Goal: Task Accomplishment & Management: Manage account settings

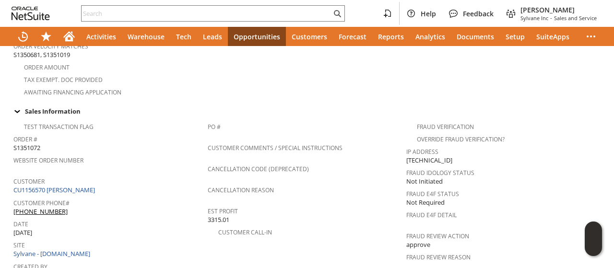
scroll to position [288, 0]
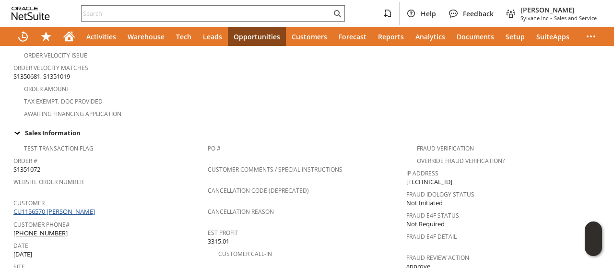
click at [64, 207] on link "CU1156570 [PERSON_NAME]" at bounding box center [55, 211] width 84 height 9
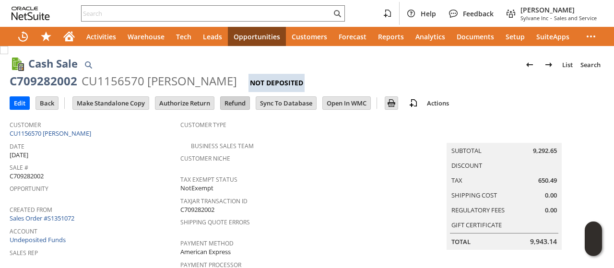
click at [231, 102] on input "Refund" at bounding box center [235, 103] width 29 height 12
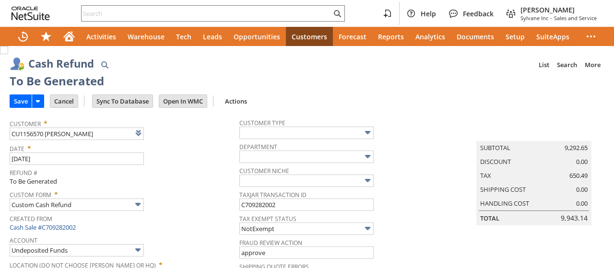
type input "Regions - Merchant 0414"
type input "Headquarters : Head... : Pending Testing"
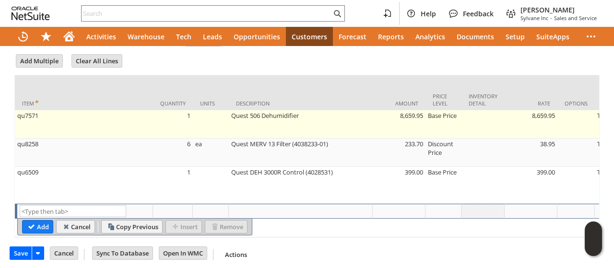
click at [135, 110] on td "qu7571" at bounding box center [84, 124] width 138 height 28
type input "qu7571"
type input "OK"
type input "Make Copy"
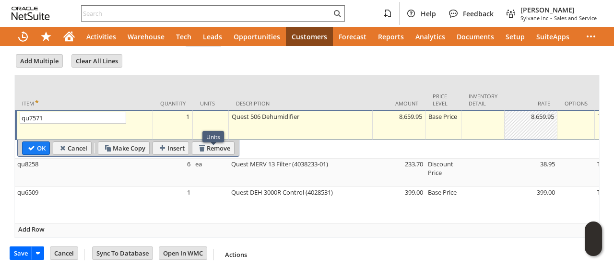
click at [223, 139] on div "Units" at bounding box center [214, 137] width 22 height 12
click at [231, 142] on input "Remove" at bounding box center [213, 148] width 42 height 12
type input "qu8258"
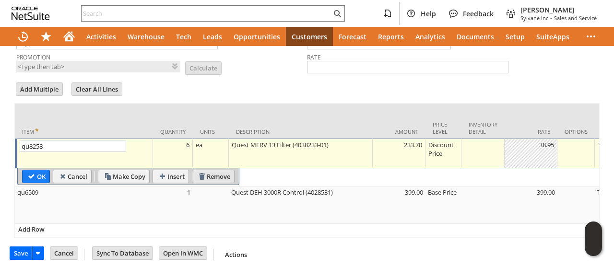
click at [214, 170] on input "Remove" at bounding box center [213, 176] width 42 height 12
type input "qu6509"
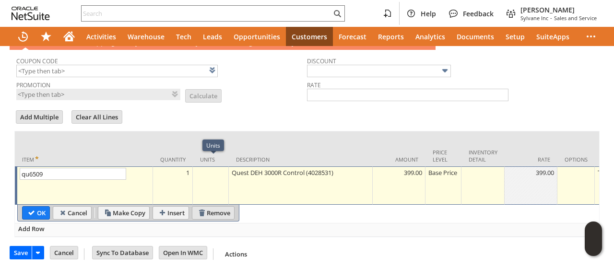
click at [208, 207] on input "Remove" at bounding box center [213, 213] width 42 height 12
type input "Add"
type input "Copy Previous"
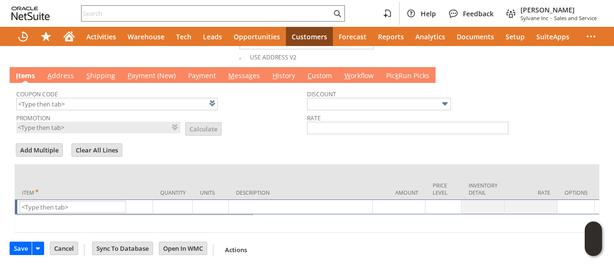
scroll to position [514, 0]
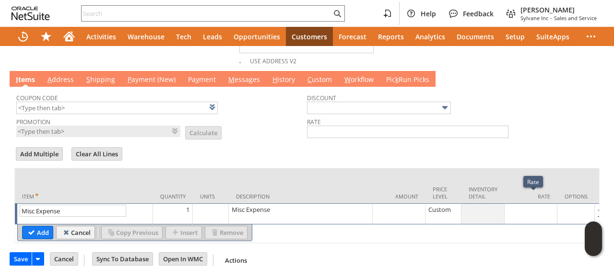
type input "Misc Expense"
click at [532, 205] on div at bounding box center [531, 210] width 48 height 10
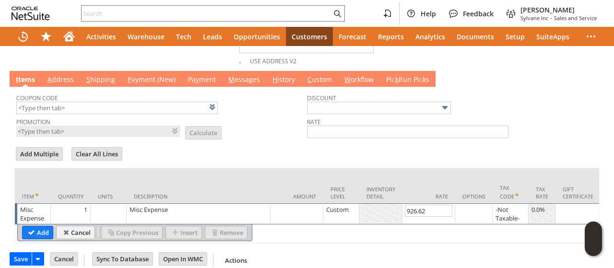
type input "926.62"
click at [159, 205] on div "Misc Expense" at bounding box center [198, 210] width 139 height 10
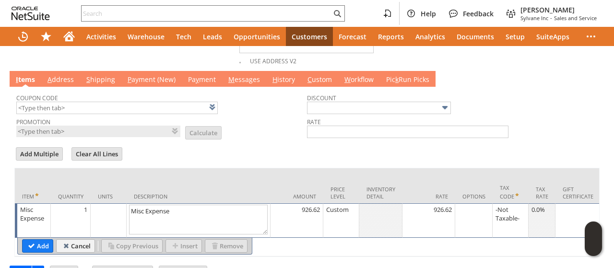
click at [159, 205] on textarea "Misc Expense" at bounding box center [198, 220] width 139 height 30
type textarea "M"
drag, startPoint x: 252, startPoint y: 200, endPoint x: 122, endPoint y: 200, distance: 129.6
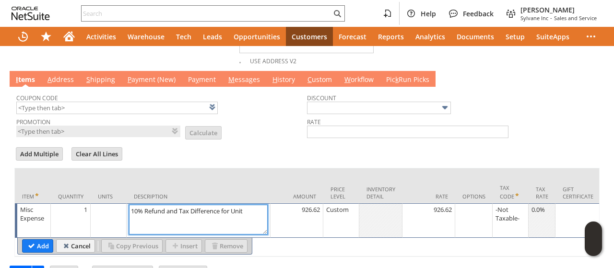
click at [147, 205] on textarea "10% Refund and Tax Difference for Unit" at bounding box center [198, 220] width 139 height 30
type textarea "Refund"
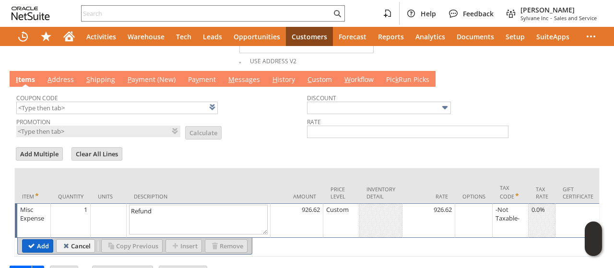
click at [35, 240] on input "Add" at bounding box center [38, 246] width 30 height 12
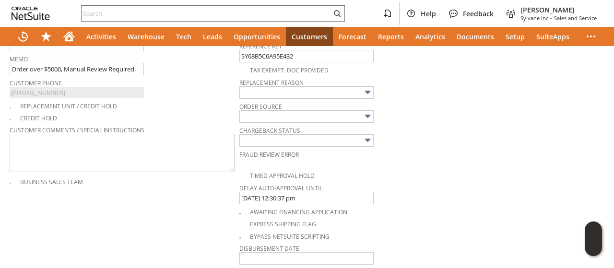
scroll to position [274, 0]
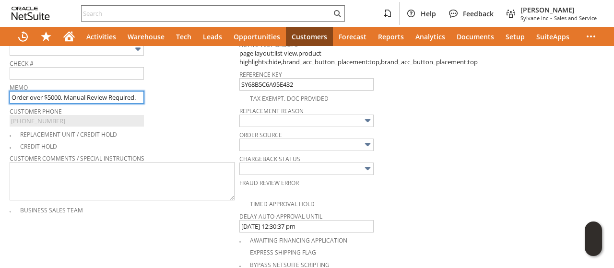
click at [57, 92] on input "Order over $5000, Manual Review Required." at bounding box center [77, 97] width 134 height 12
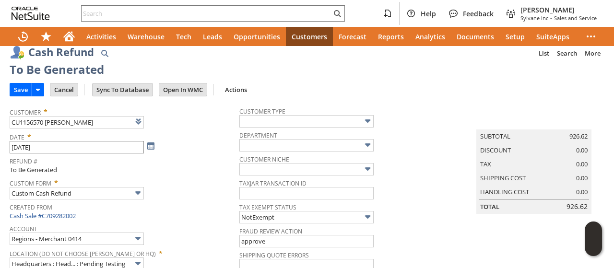
scroll to position [0, 0]
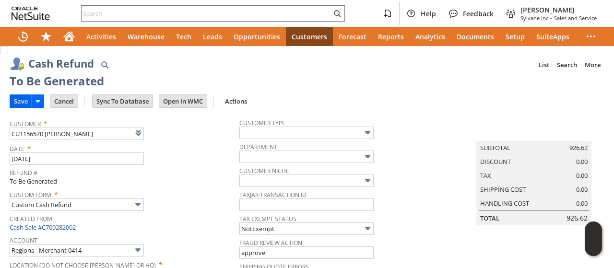
type input "10% discount forgot to apply, refunding"
click at [20, 97] on input "Save" at bounding box center [21, 101] width 22 height 12
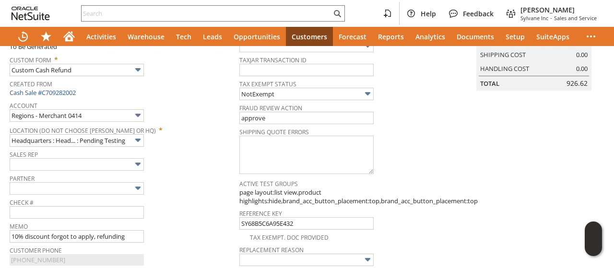
scroll to position [102, 0]
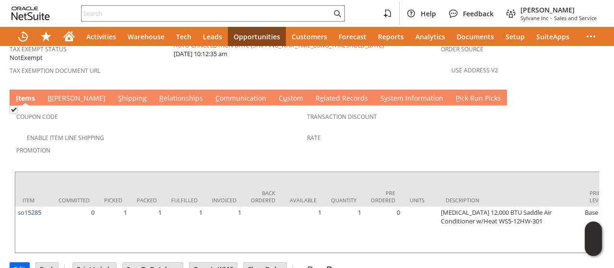
scroll to position [0, 505]
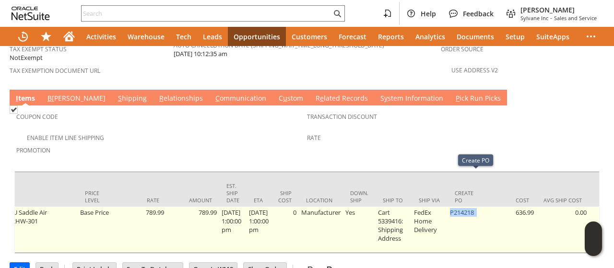
drag, startPoint x: 488, startPoint y: 176, endPoint x: 460, endPoint y: 182, distance: 29.0
click at [460, 207] on td "P214218" at bounding box center [466, 230] width 36 height 46
copy td "P214218"
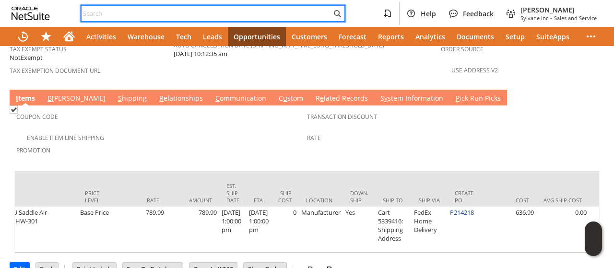
paste input "P214218"
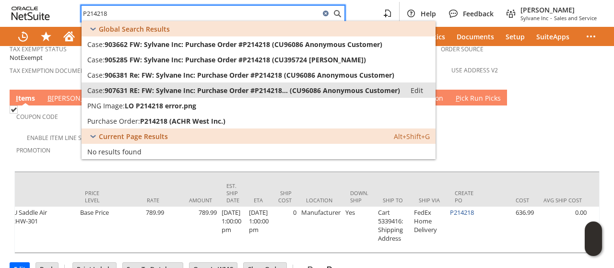
type input "P214218"
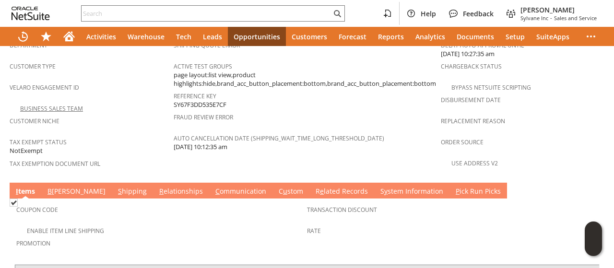
scroll to position [712, 0]
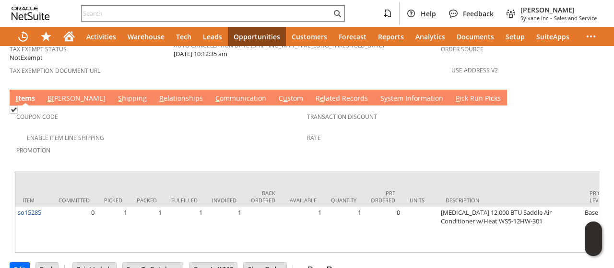
click at [116, 94] on link "S hipping" at bounding box center [133, 99] width 34 height 11
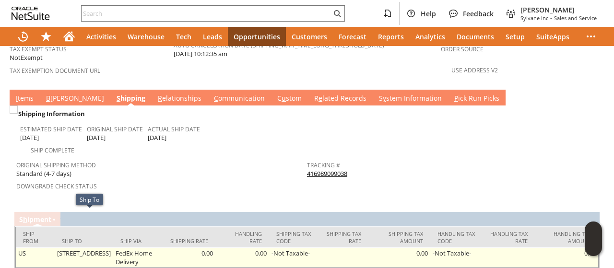
click at [61, 248] on td "[STREET_ADDRESS]" at bounding box center [84, 258] width 59 height 20
drag, startPoint x: 61, startPoint y: 218, endPoint x: 96, endPoint y: 216, distance: 35.6
click at [96, 248] on td "1208 Upper Rd Seagrove NC 27341 United States" at bounding box center [84, 258] width 59 height 20
copy td "1208 Upper Rd"
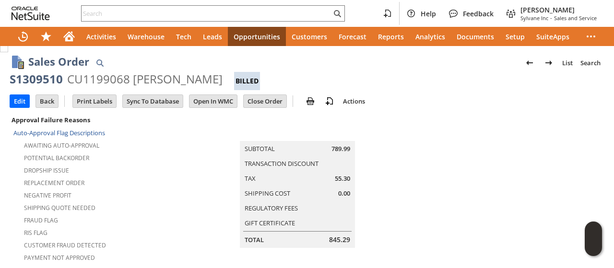
scroll to position [0, 0]
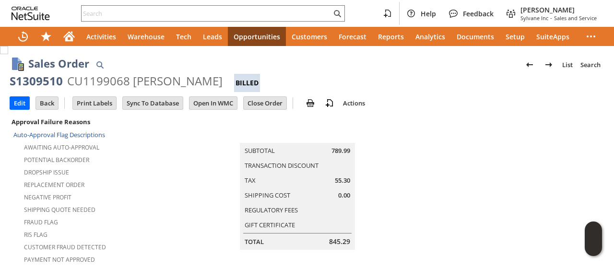
click at [147, 84] on div "CU1199068 sharon g mcneill" at bounding box center [145, 80] width 156 height 15
drag, startPoint x: 147, startPoint y: 84, endPoint x: 196, endPoint y: 84, distance: 49.0
click at [196, 84] on div "CU1199068 sharon g mcneill" at bounding box center [145, 80] width 156 height 15
copy div "sharon g mcneill"
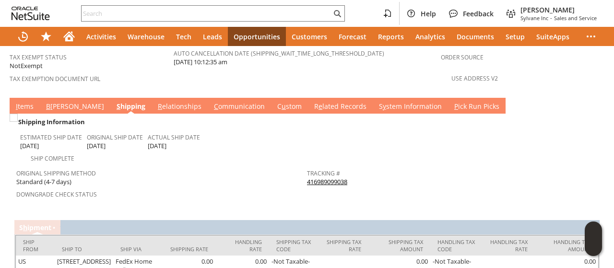
scroll to position [719, 0]
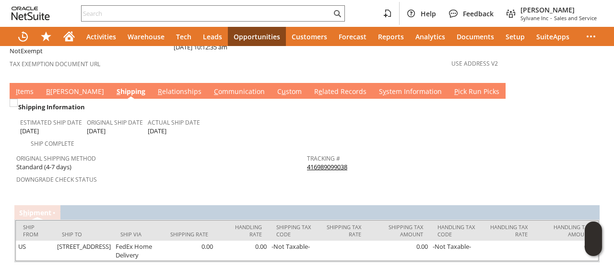
click at [19, 87] on link "I tems" at bounding box center [24, 92] width 23 height 11
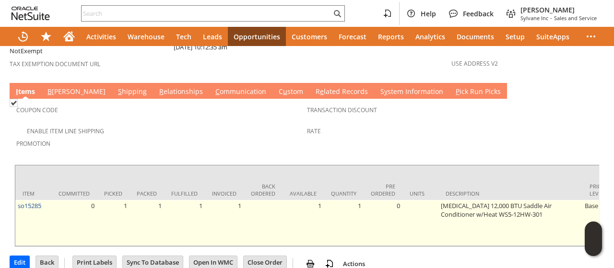
scroll to position [712, 0]
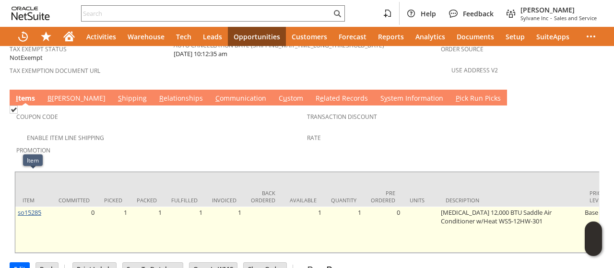
click at [30, 208] on link "so15285" at bounding box center [30, 212] width 24 height 9
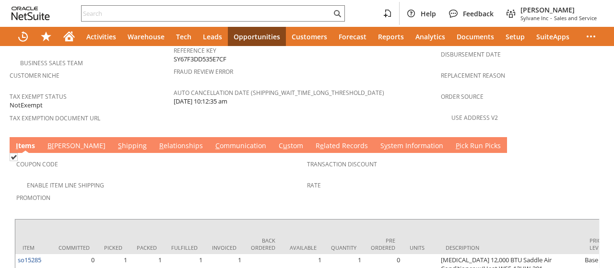
scroll to position [672, 0]
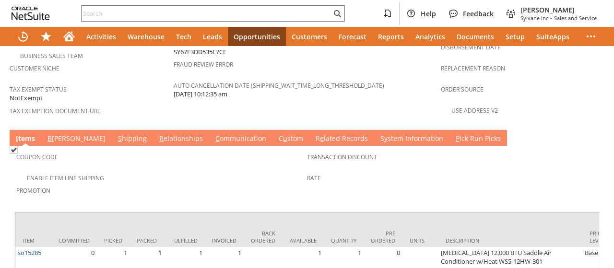
drag, startPoint x: 193, startPoint y: 97, endPoint x: 192, endPoint y: 108, distance: 11.1
click at [209, 130] on td "C ommunication" at bounding box center [240, 138] width 63 height 16
click at [213, 134] on link "C ommunication" at bounding box center [241, 139] width 56 height 11
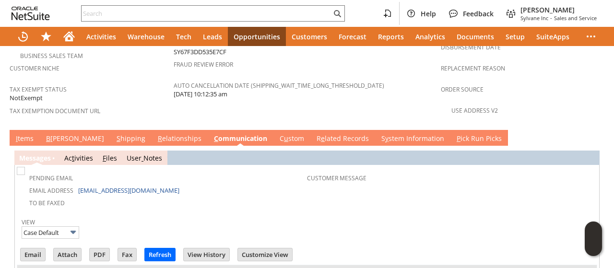
click at [212, 134] on link "C ommunication" at bounding box center [241, 139] width 58 height 11
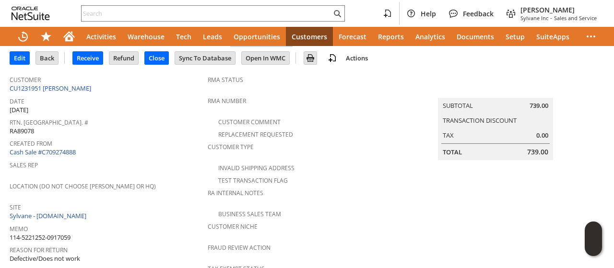
scroll to position [19, 0]
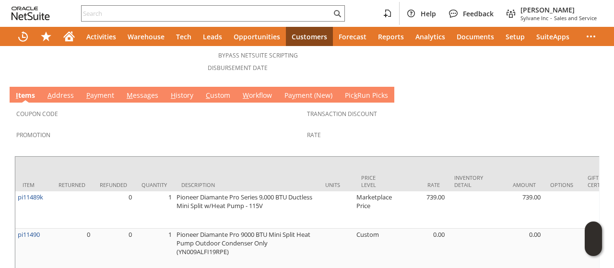
click at [137, 91] on link "M essages" at bounding box center [142, 96] width 36 height 11
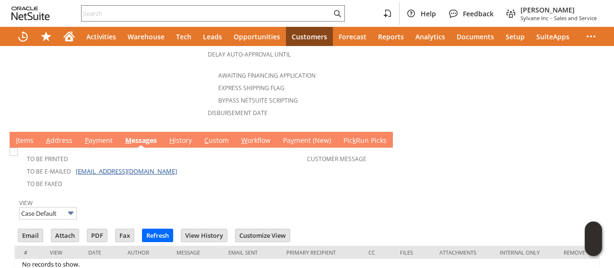
scroll to position [467, 0]
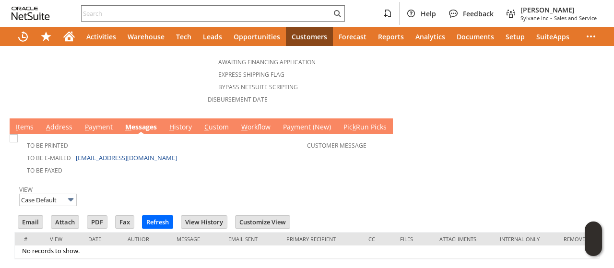
click at [181, 122] on link "H istory" at bounding box center [180, 127] width 27 height 11
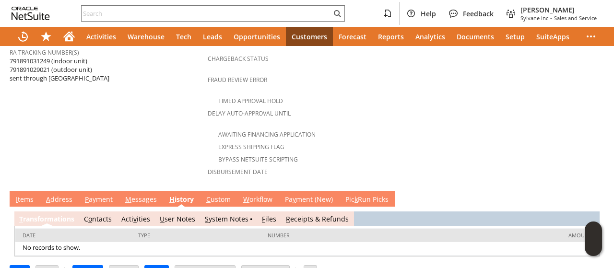
scroll to position [0, 0]
click at [221, 215] on link "S ystem Notes" at bounding box center [227, 219] width 44 height 9
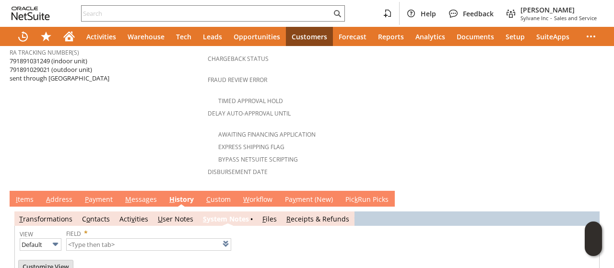
type input "1 to 25 of 65"
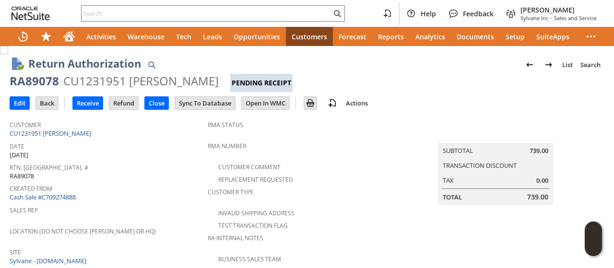
click at [25, 79] on div "RA89078" at bounding box center [34, 80] width 49 height 15
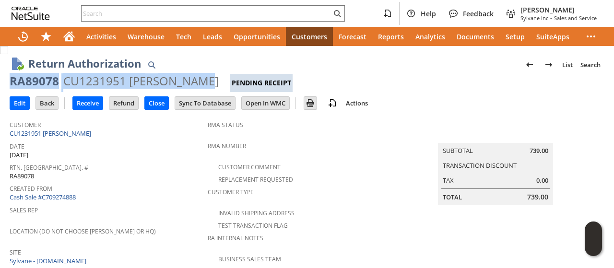
drag, startPoint x: 25, startPoint y: 79, endPoint x: 172, endPoint y: 86, distance: 147.5
click at [172, 86] on div "RA89078 CU1231951 Cindy Vackar Pending Receipt" at bounding box center [307, 82] width 595 height 19
copy div "RA89078 CU1231951 Cindy Vackar"
click at [62, 131] on link "CU1231951 [PERSON_NAME]" at bounding box center [52, 133] width 84 height 9
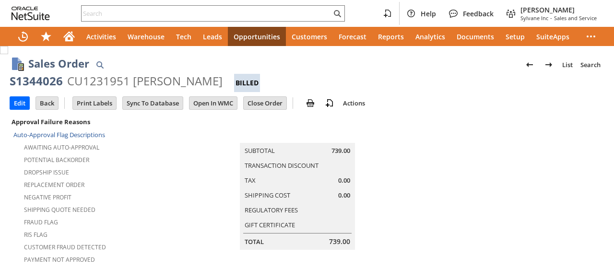
scroll to position [720, 0]
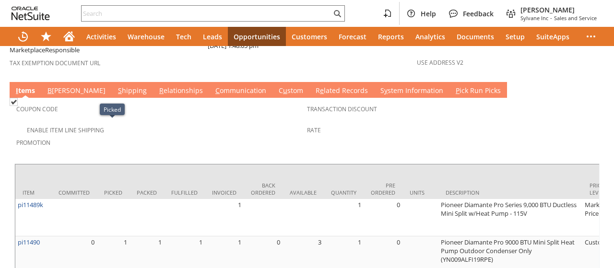
click at [116, 86] on link "S hipping" at bounding box center [133, 91] width 34 height 11
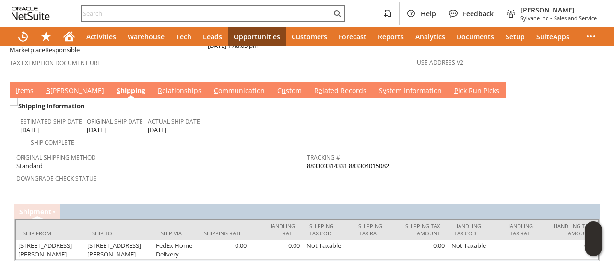
click at [352, 162] on link "883303314331 883304015082" at bounding box center [348, 166] width 82 height 9
click at [29, 86] on link "I tems" at bounding box center [24, 91] width 23 height 11
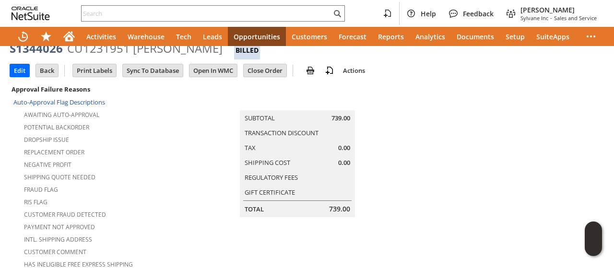
scroll to position [0, 0]
